Goal: Information Seeking & Learning: Find specific fact

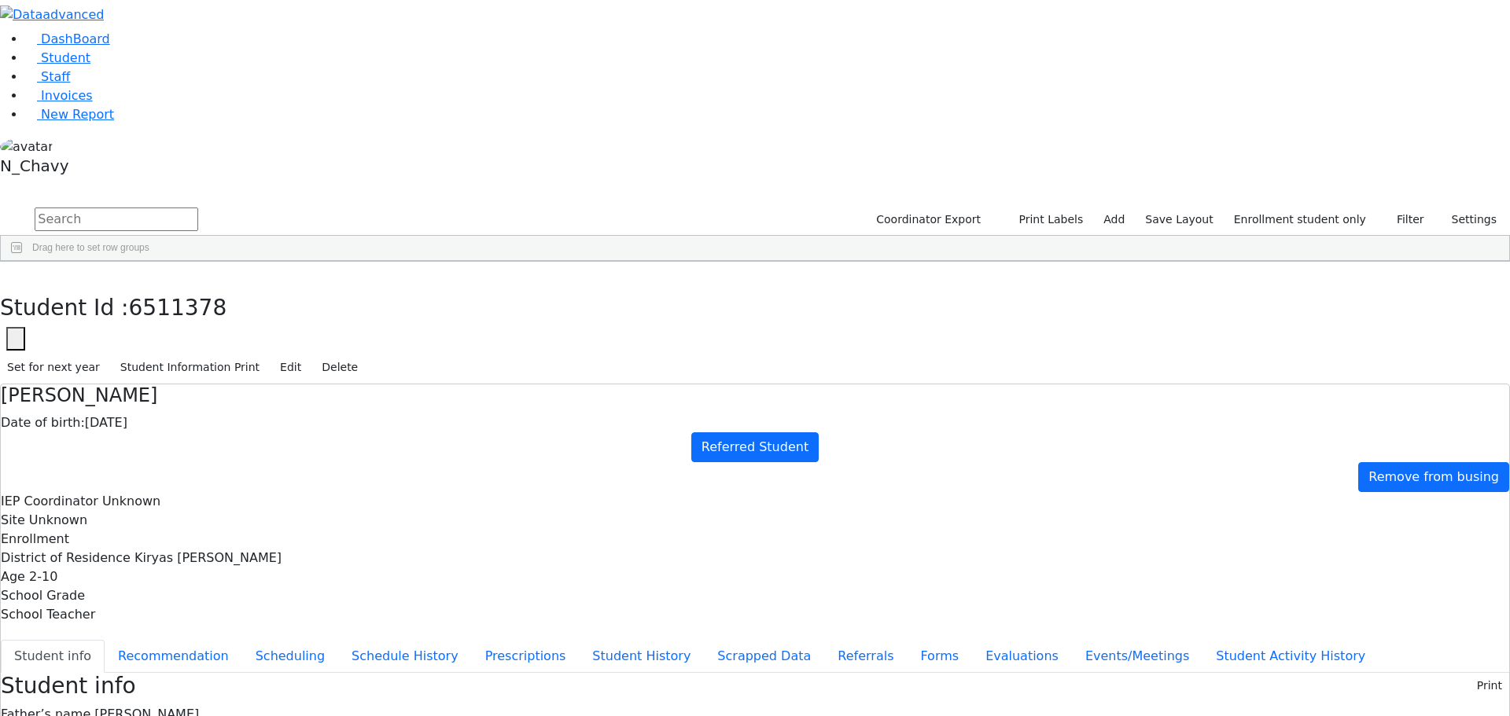
click at [23, 262] on button "button" at bounding box center [11, 278] width 23 height 33
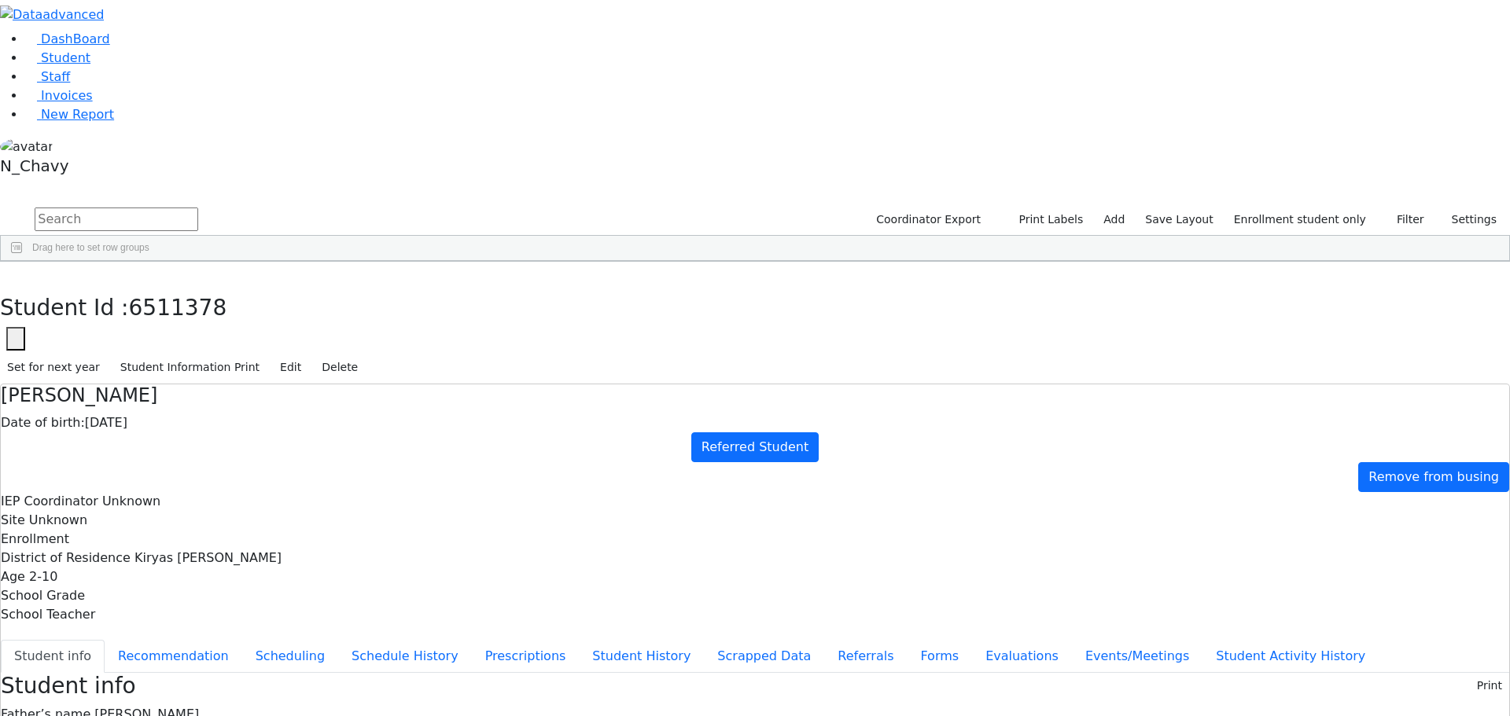
drag, startPoint x: 614, startPoint y: 262, endPoint x: 686, endPoint y: 265, distance: 71.6
copy span "[STREET_ADDRESS]"
drag, startPoint x: 351, startPoint y: 445, endPoint x: 362, endPoint y: 440, distance: 12.0
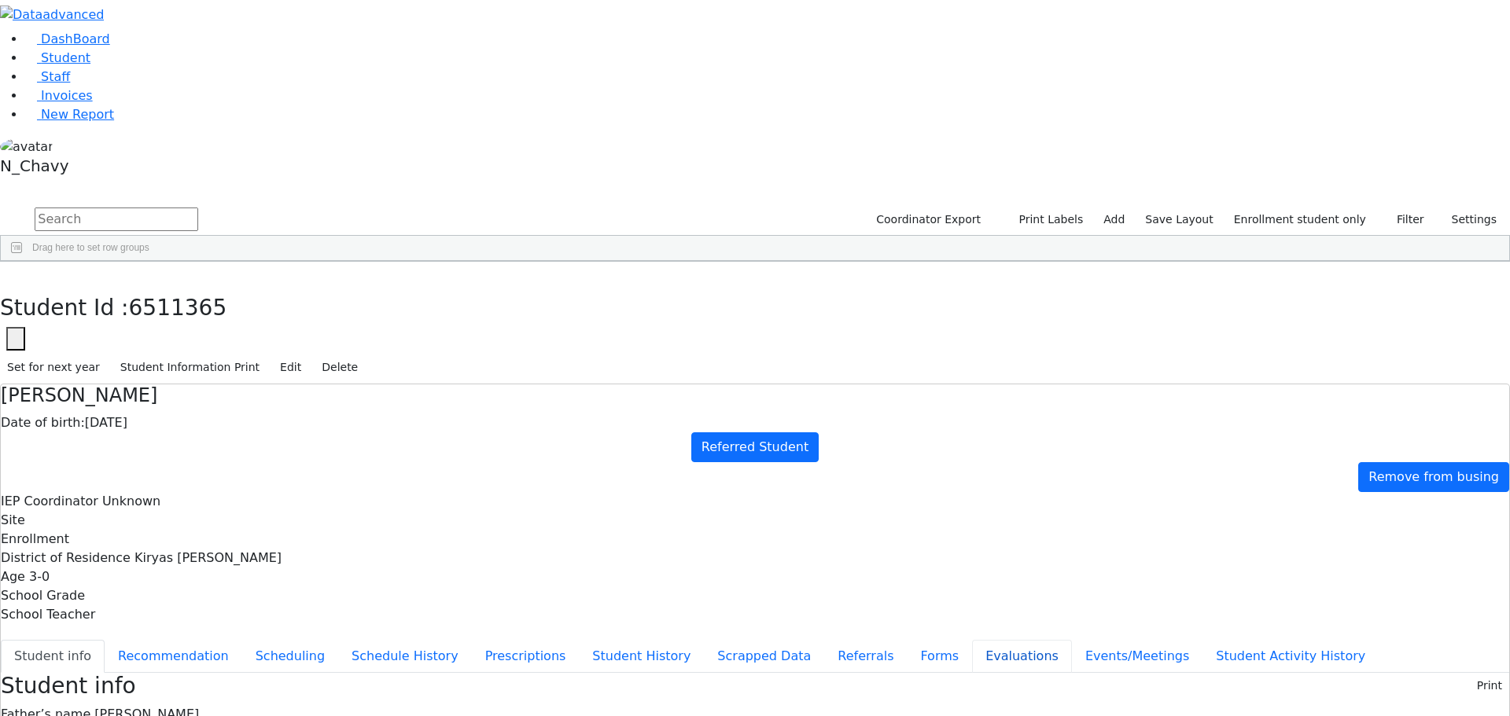
click at [972, 640] on button "Evaluations" at bounding box center [1022, 656] width 100 height 33
click at [105, 640] on button "Student info" at bounding box center [53, 656] width 104 height 33
click at [308, 355] on button "Edit" at bounding box center [290, 367] width 35 height 24
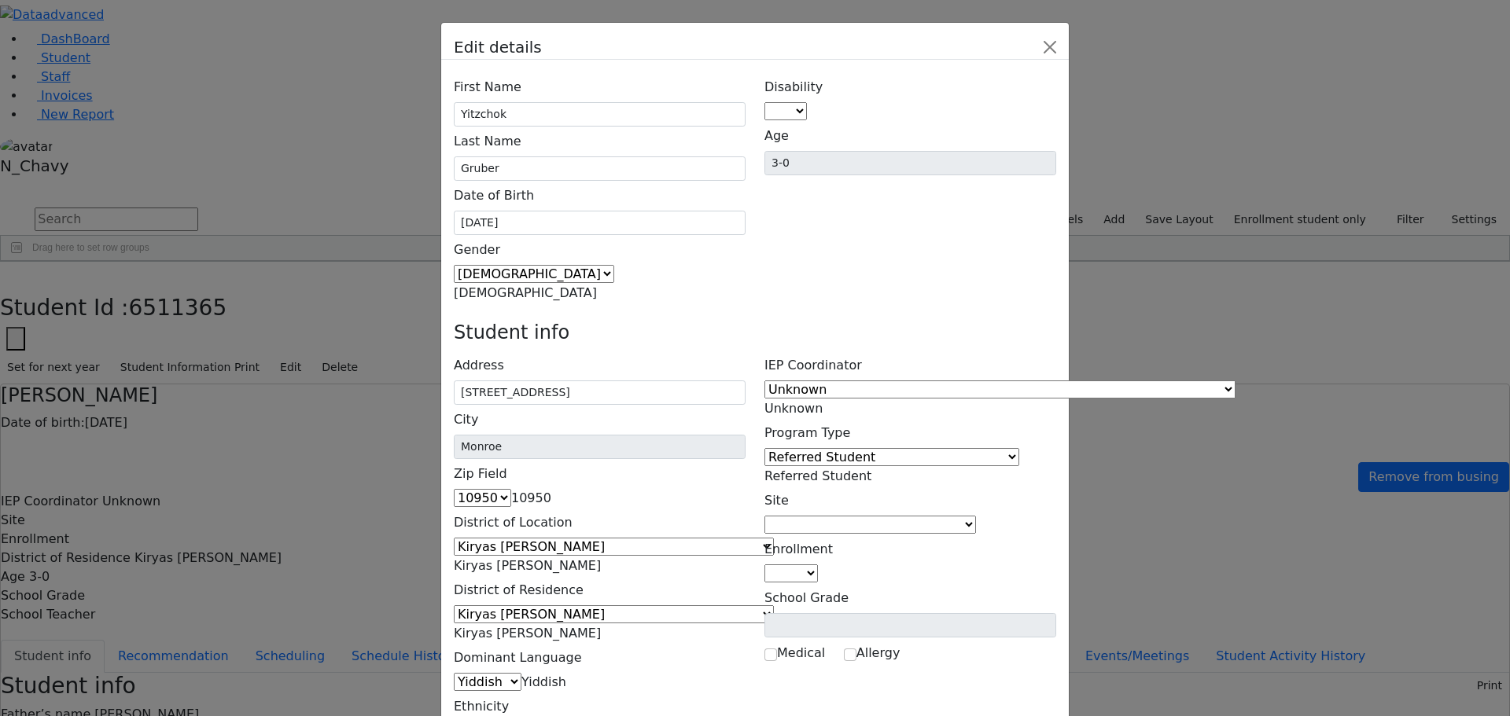
click at [976, 517] on span at bounding box center [976, 524] width 0 height 15
type input "un"
select select "-1"
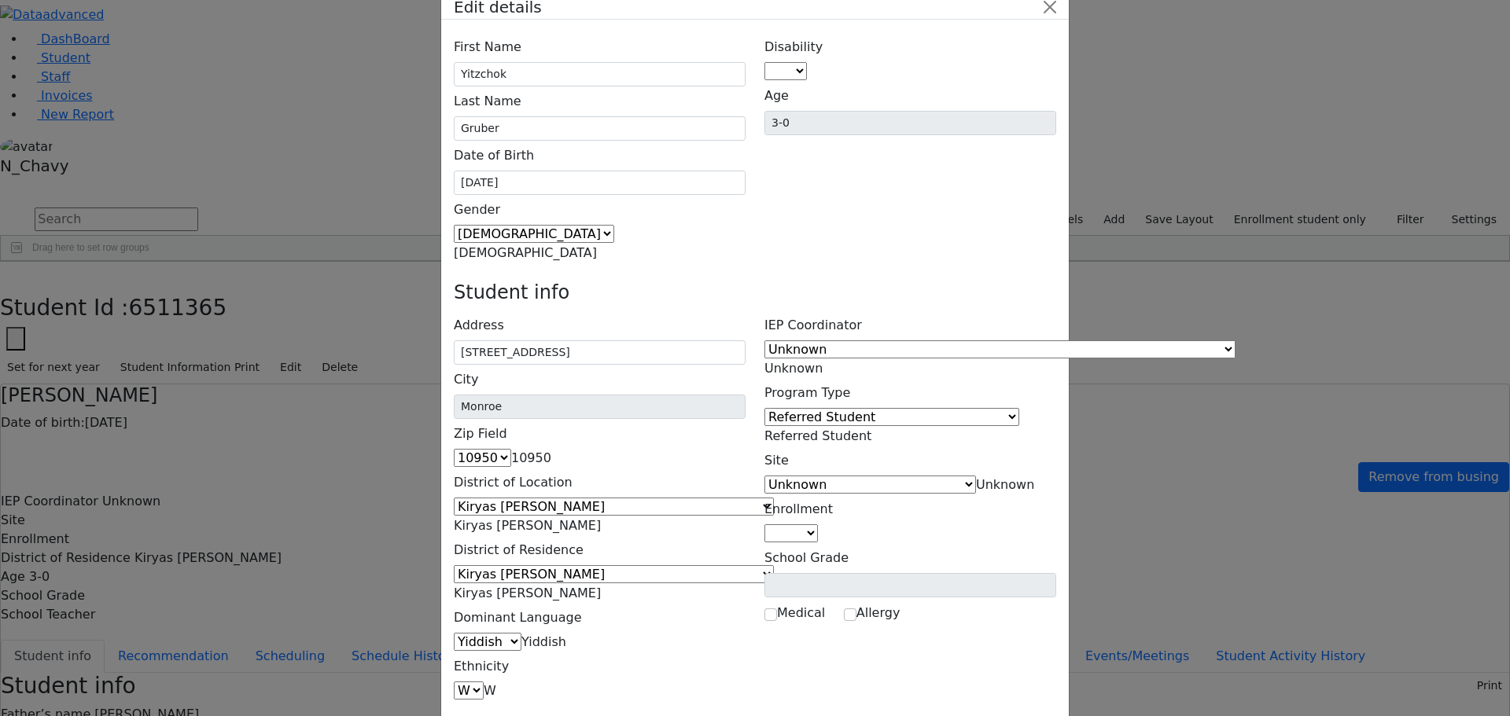
scroll to position [57, 0]
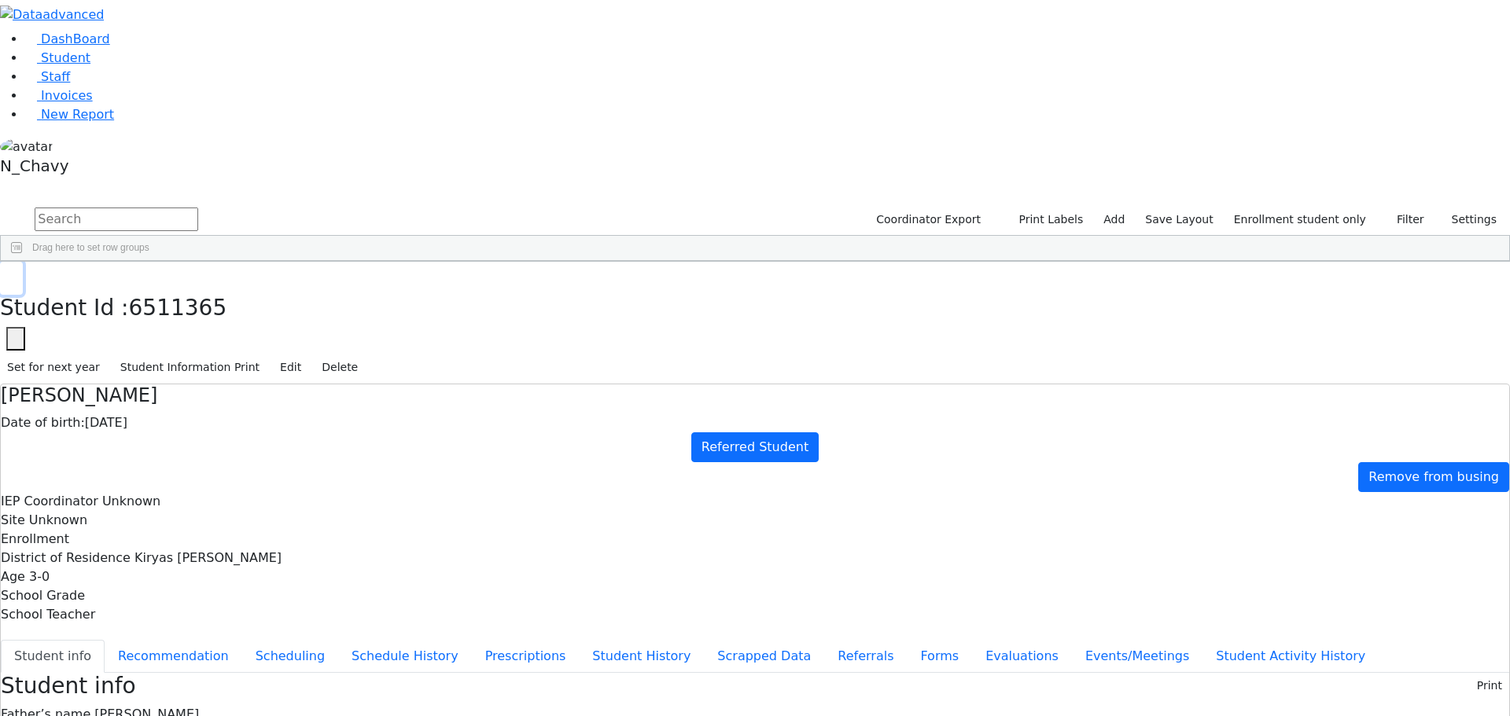
click at [16, 274] on icon "button" at bounding box center [11, 278] width 9 height 9
click at [32, 86] on li "Staff" at bounding box center [767, 77] width 1485 height 19
click at [41, 84] on span "Staff" at bounding box center [55, 76] width 29 height 15
